Goal: Communication & Community: Answer question/provide support

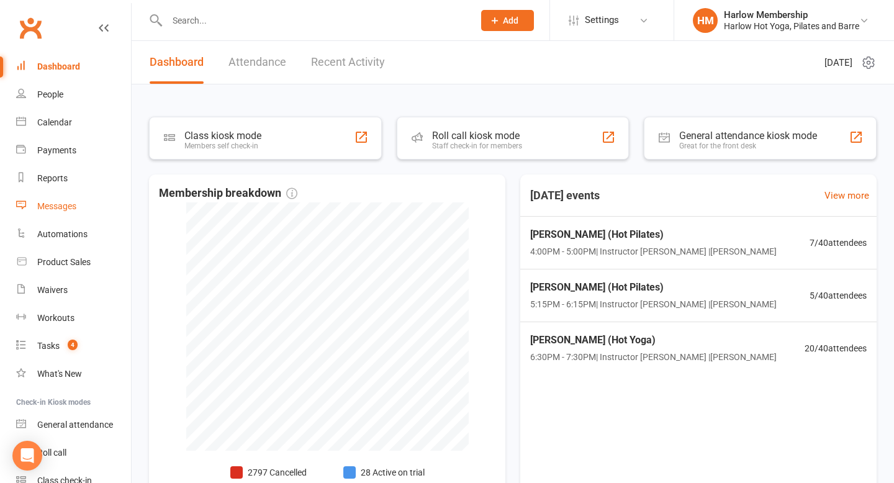
click at [63, 205] on div "Messages" at bounding box center [56, 206] width 39 height 10
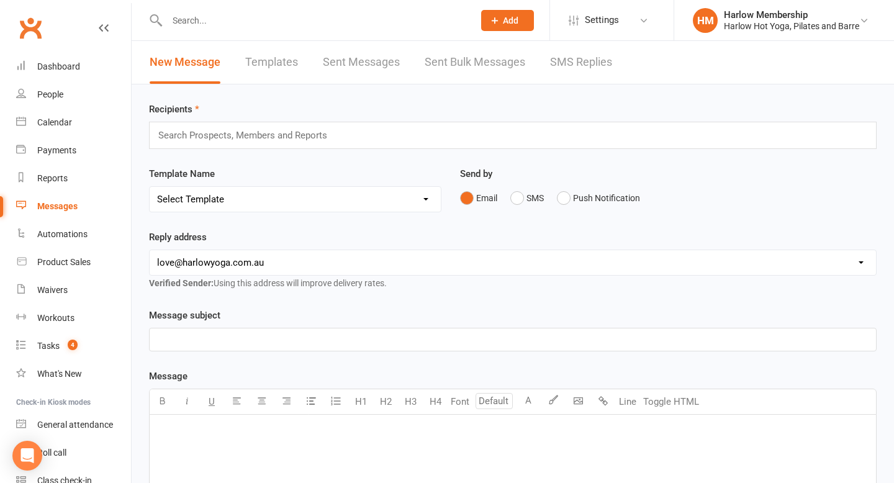
click at [593, 58] on link "SMS Replies" at bounding box center [581, 62] width 62 height 43
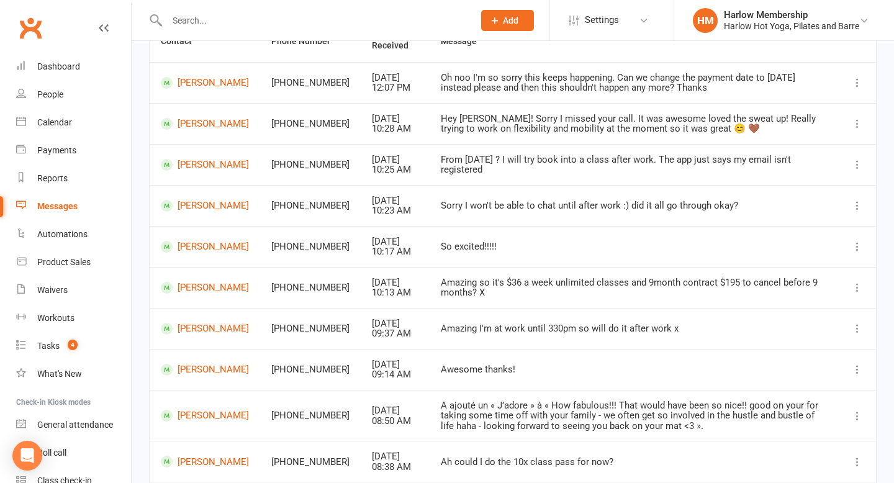
scroll to position [233, 0]
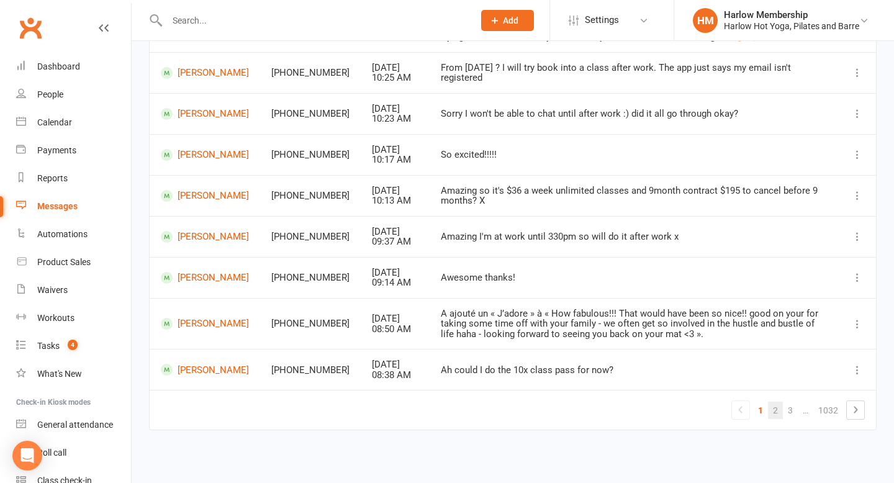
click at [773, 411] on link "2" at bounding box center [775, 410] width 15 height 17
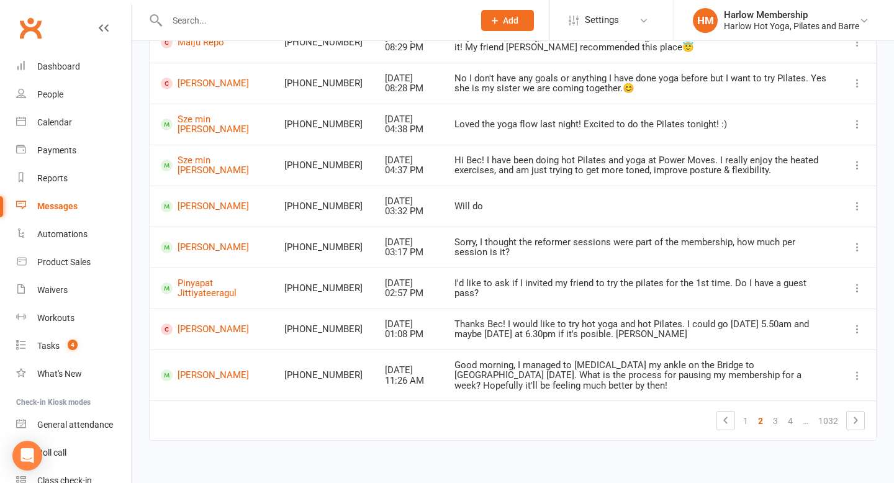
scroll to position [125, 0]
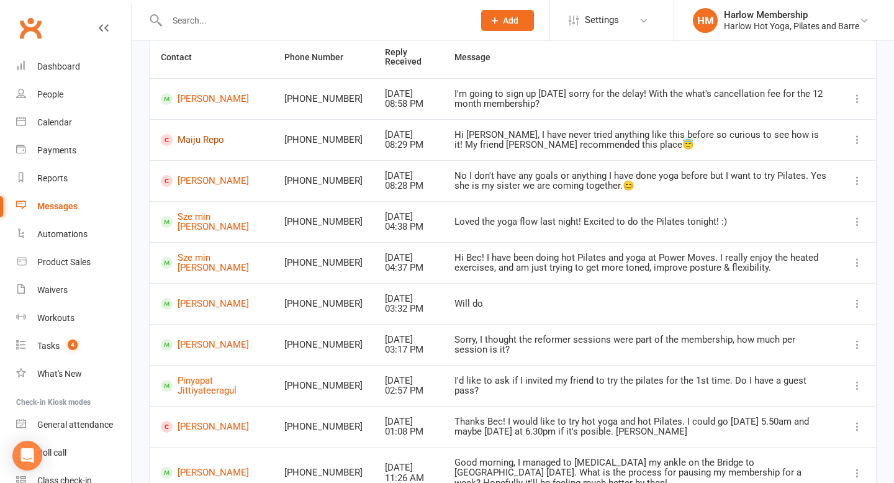
click at [207, 139] on link "Maiju Repo" at bounding box center [211, 140] width 101 height 12
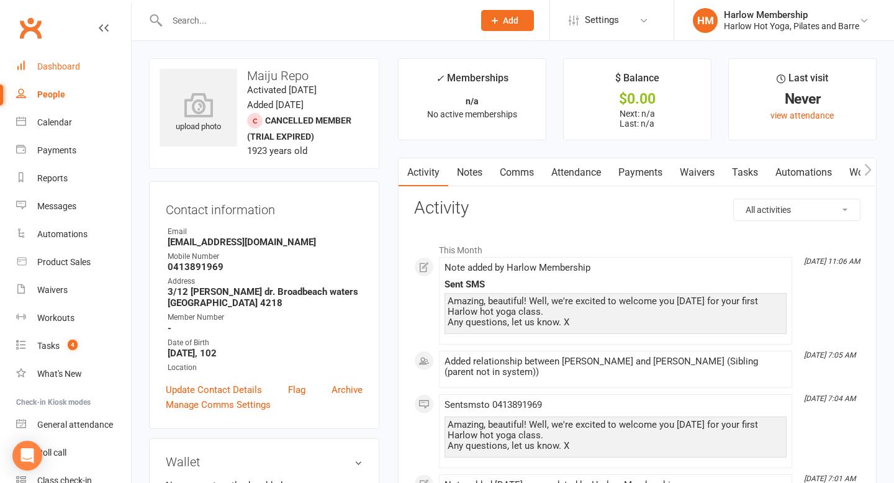
click at [84, 66] on link "Dashboard" at bounding box center [73, 67] width 115 height 28
